Goal: Navigation & Orientation: Find specific page/section

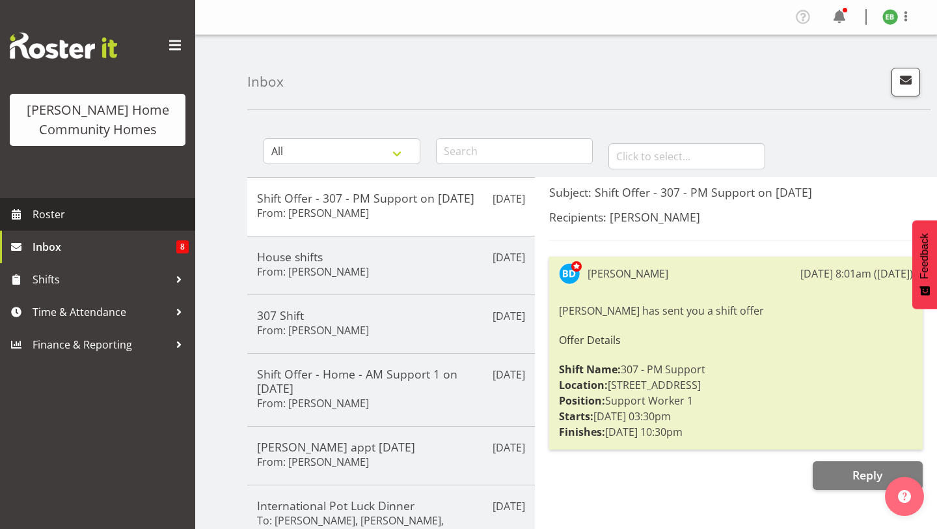
click at [118, 221] on span "Roster" at bounding box center [111, 214] width 156 height 20
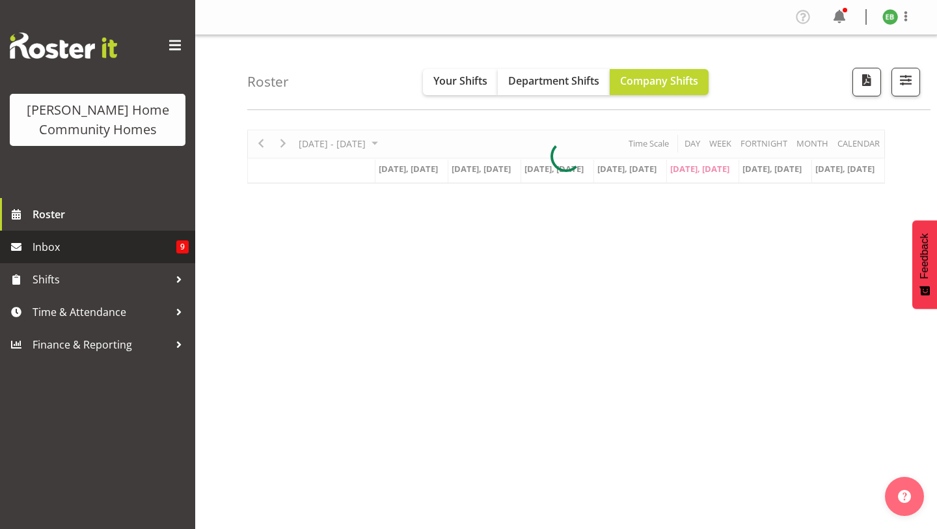
click at [174, 253] on span "Inbox" at bounding box center [105, 247] width 144 height 20
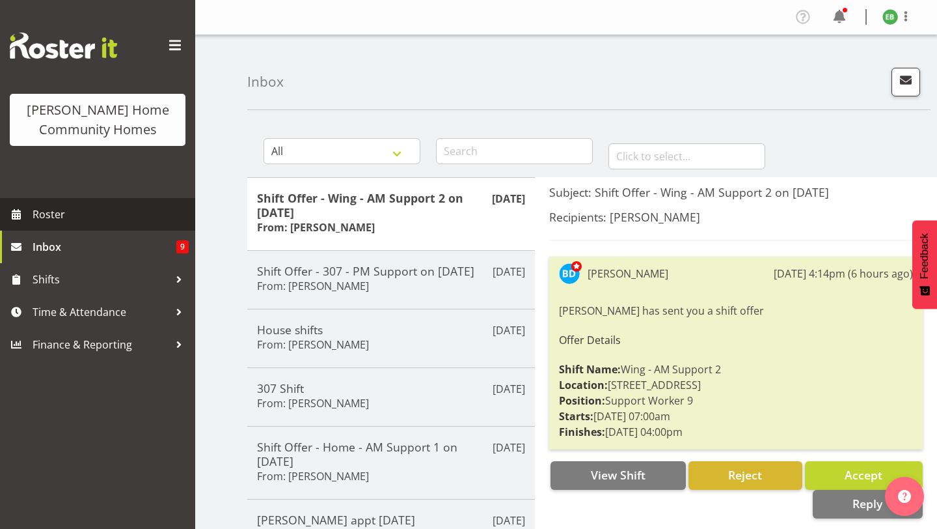
click at [94, 224] on link "Roster" at bounding box center [97, 214] width 195 height 33
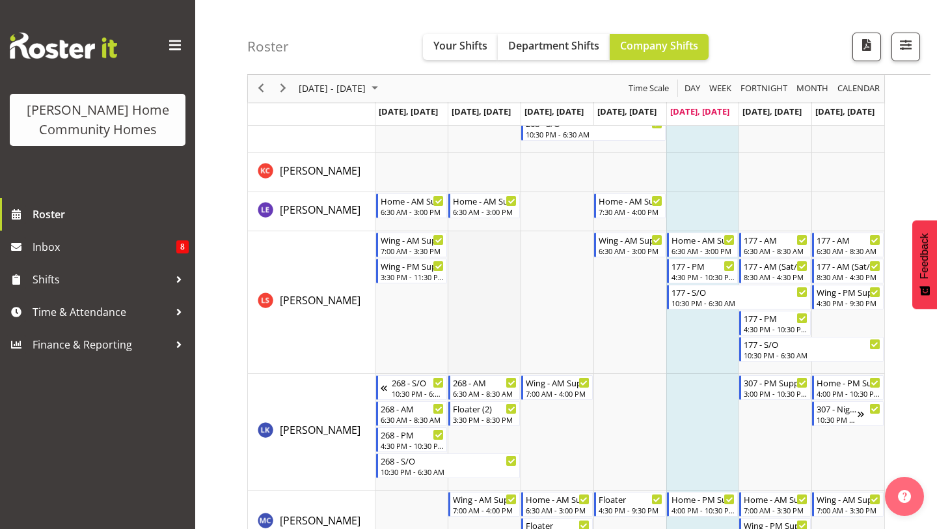
scroll to position [1100, 0]
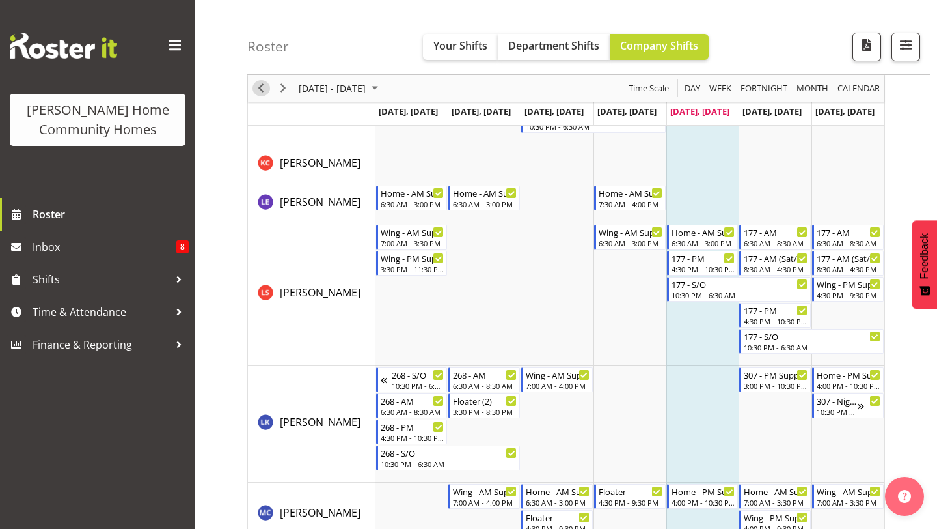
click at [259, 93] on span "Previous" at bounding box center [261, 89] width 16 height 16
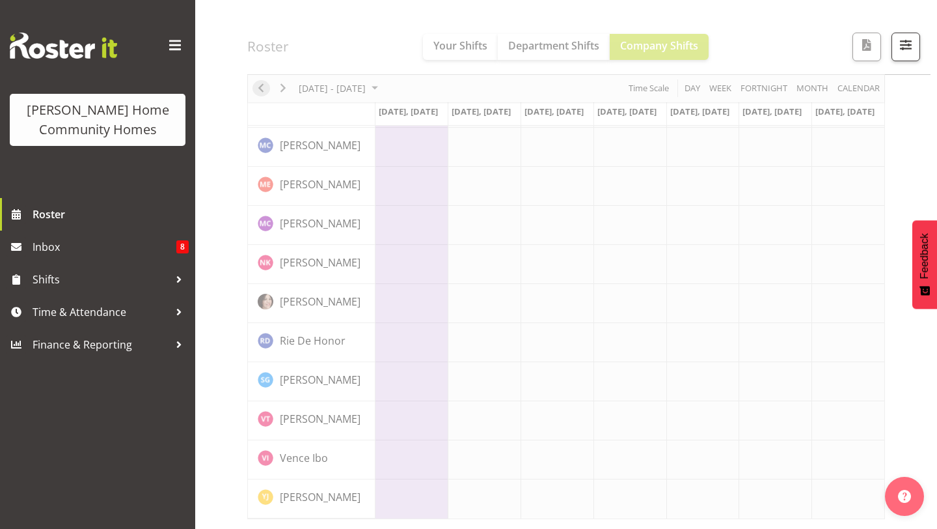
scroll to position [914, 0]
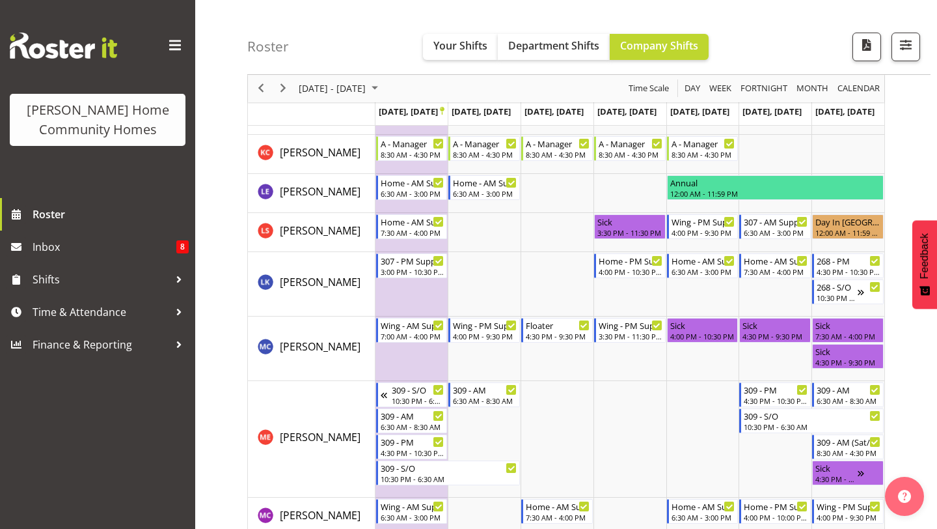
scroll to position [1366, 0]
